Goal: Find contact information: Find contact information

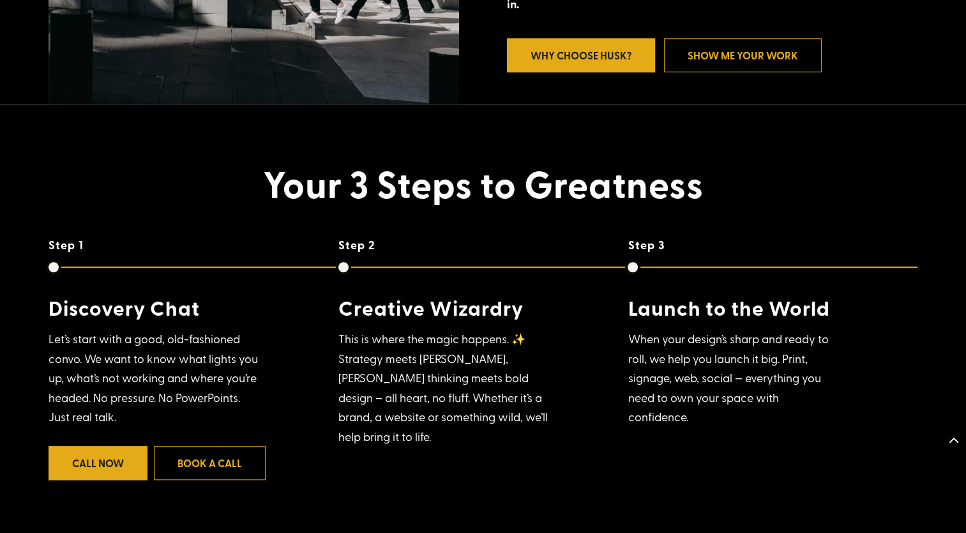
scroll to position [921, 0]
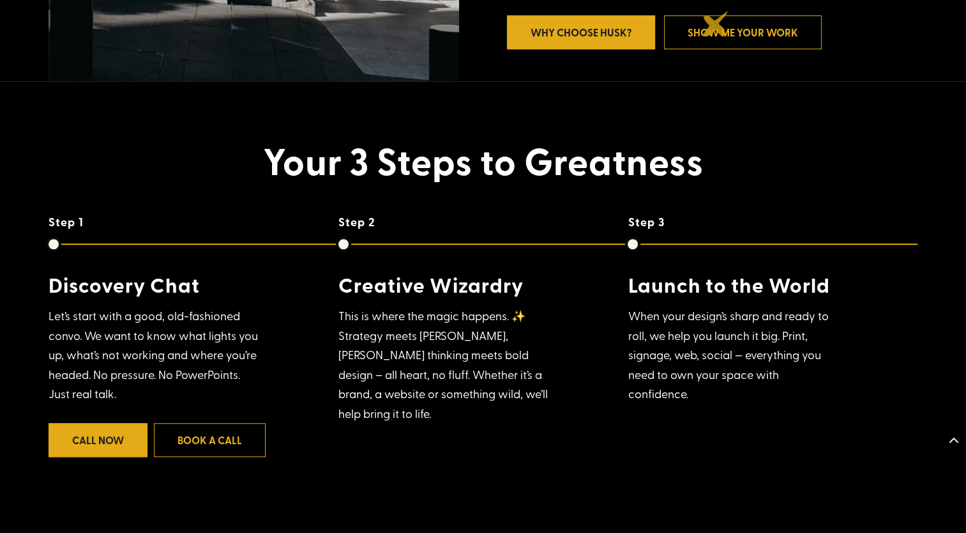
click at [716, 24] on link "Show Me Your Work" at bounding box center [743, 32] width 158 height 34
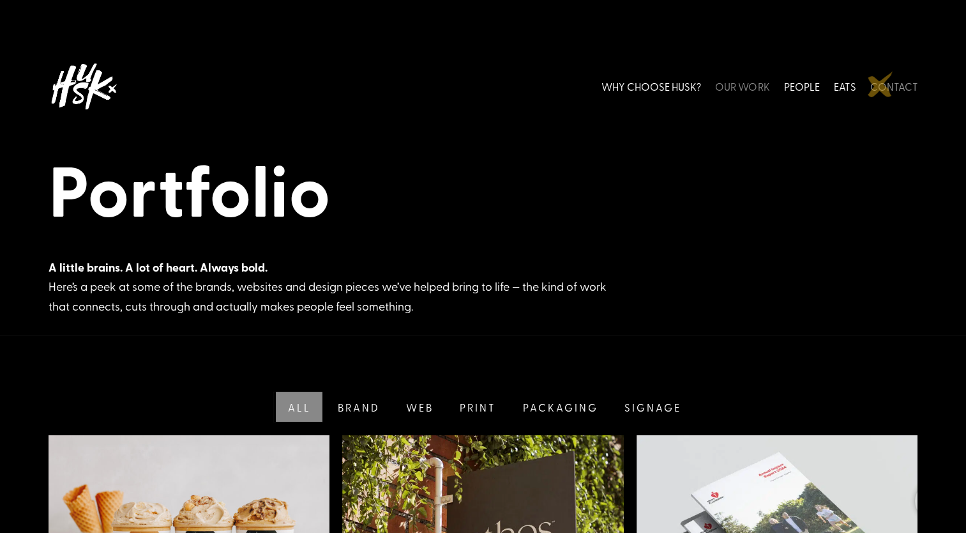
click at [881, 84] on link "CONTACT" at bounding box center [894, 86] width 48 height 57
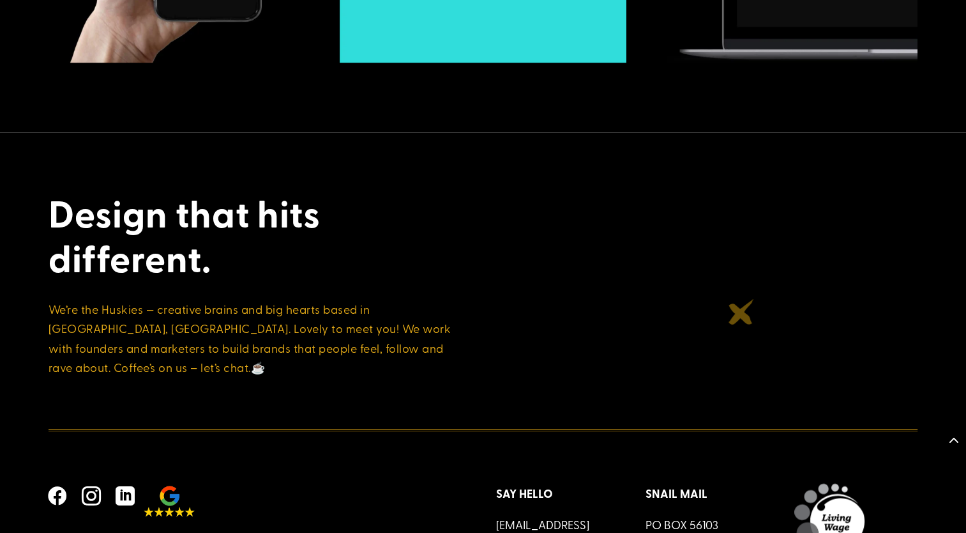
scroll to position [2268, 0]
